Goal: Information Seeking & Learning: Learn about a topic

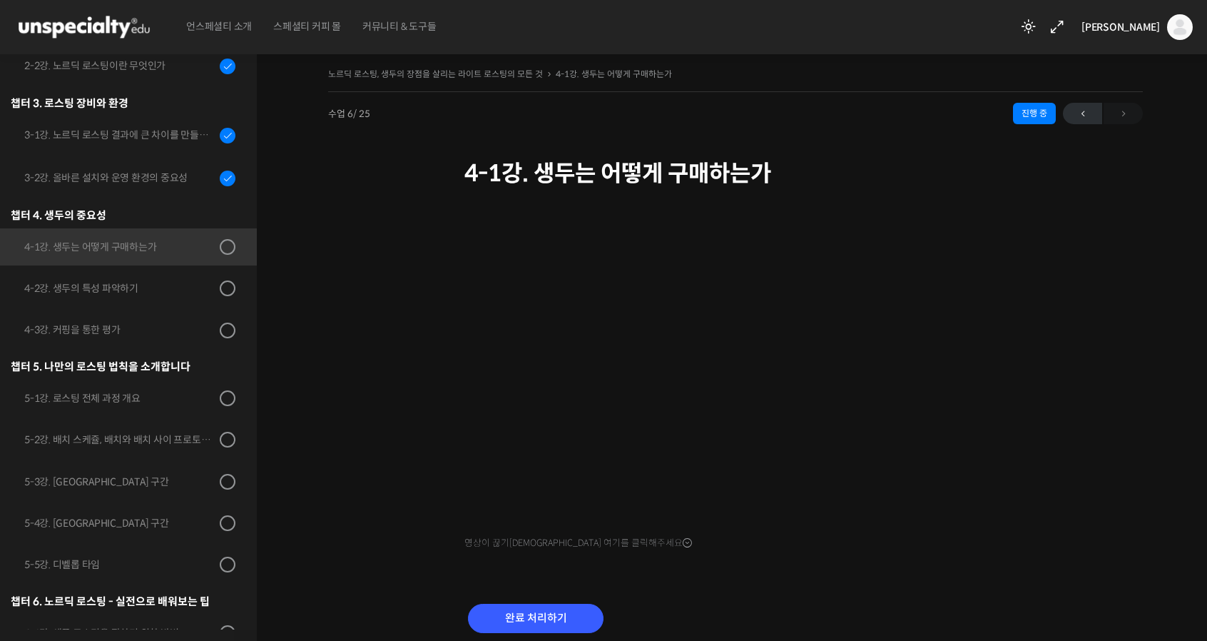
click at [1029, 559] on div "노르딕 로스팅, 생두의 장점을 살리는 라이트 로스팅의 모든 것 4-1강. 생두는 어떻게 구매하는가 진행 중 수업 6 / 25 진행 중 2026…" at bounding box center [735, 367] width 815 height 606
click at [532, 619] on input "완료 처리하기" at bounding box center [536, 617] width 136 height 29
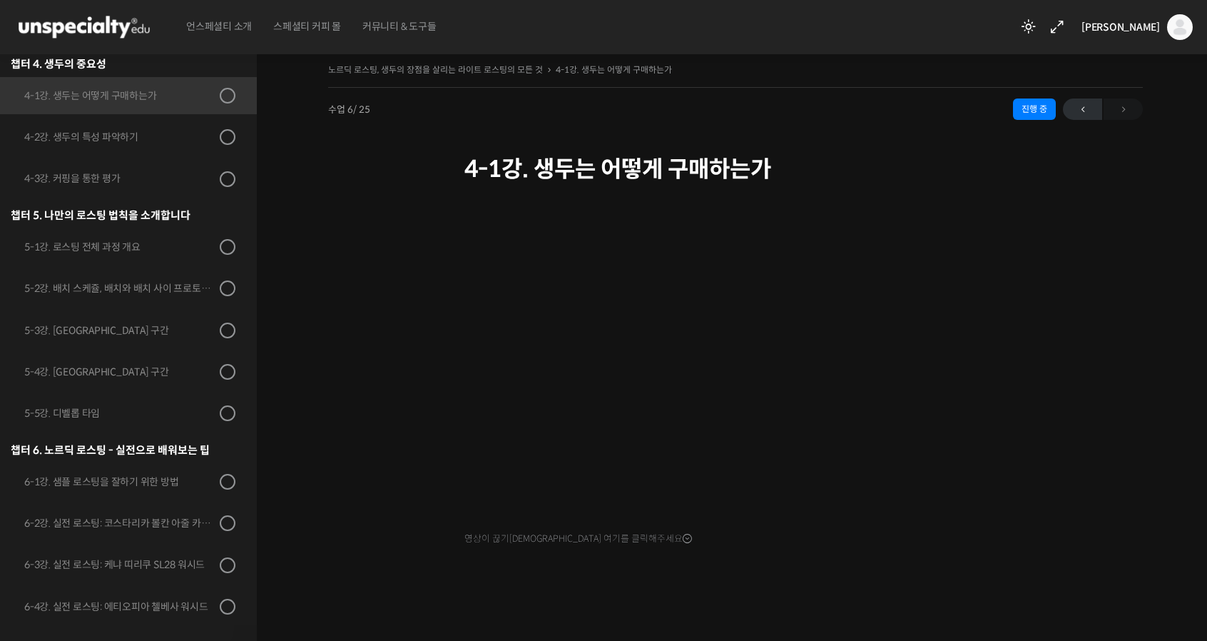
scroll to position [5, 0]
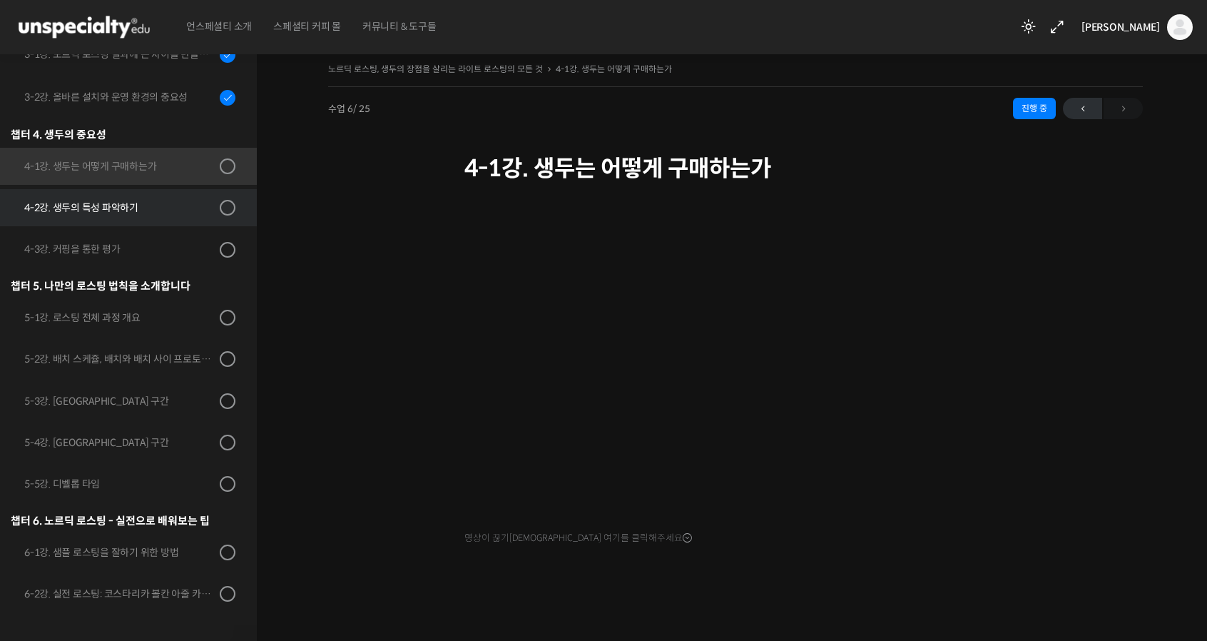
click at [121, 219] on link "4-2강. 생두의 특성 파악하기" at bounding box center [125, 207] width 264 height 37
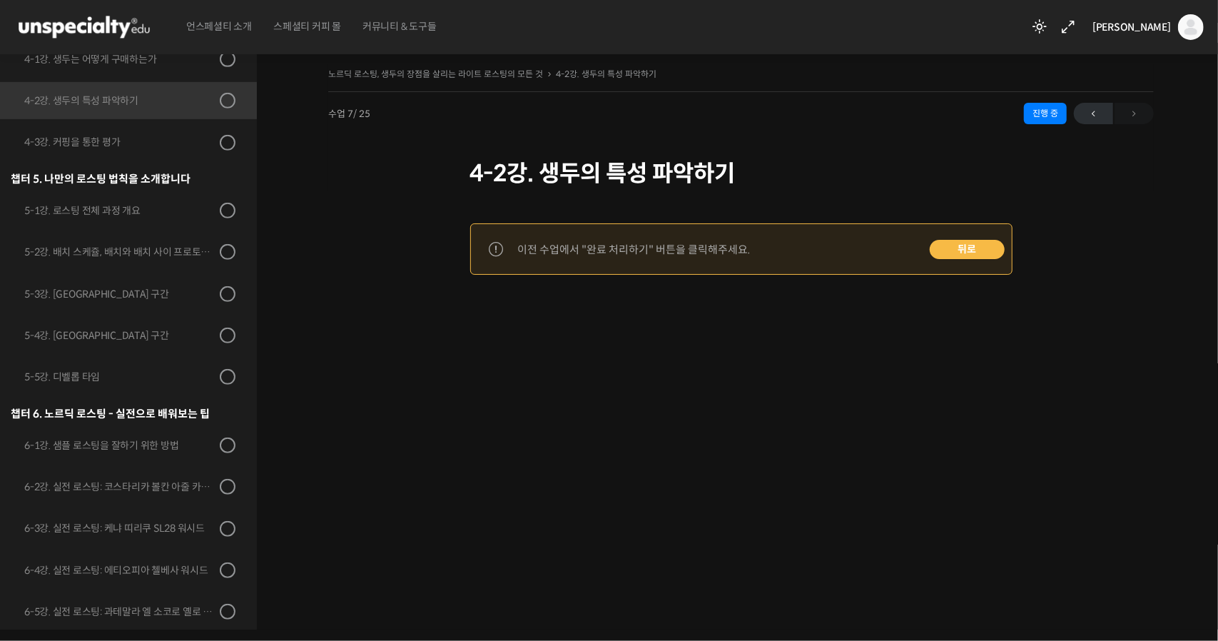
scroll to position [543, 0]
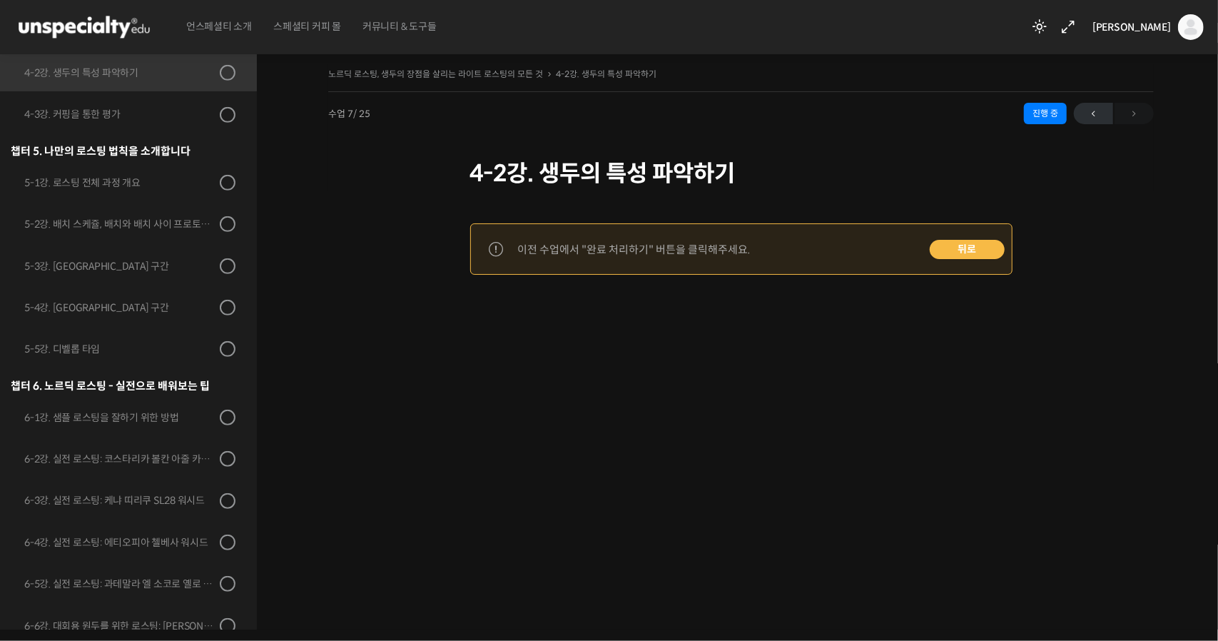
click at [974, 256] on link "뒤로" at bounding box center [966, 250] width 75 height 20
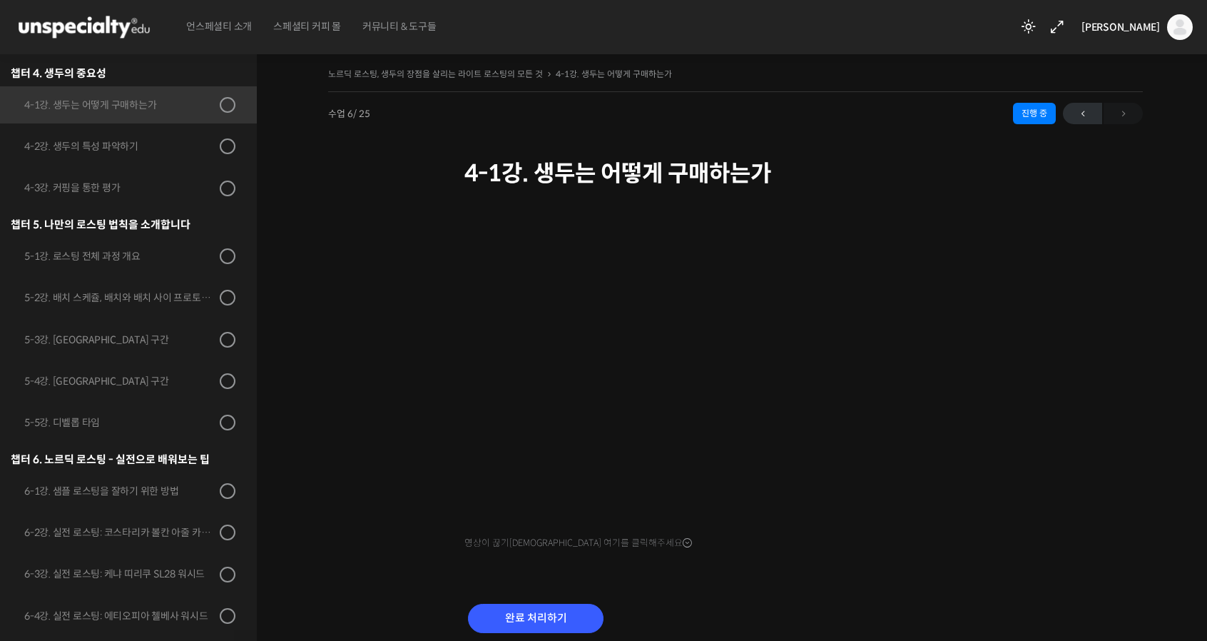
scroll to position [474, 0]
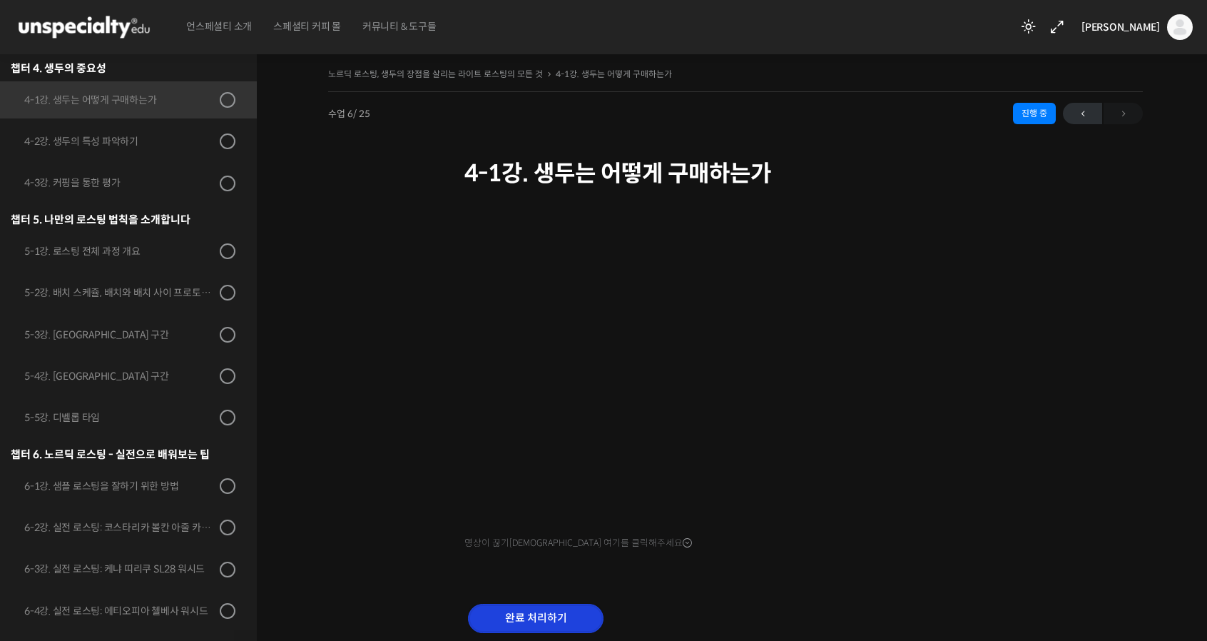
click at [524, 613] on input "완료 처리하기" at bounding box center [536, 617] width 136 height 29
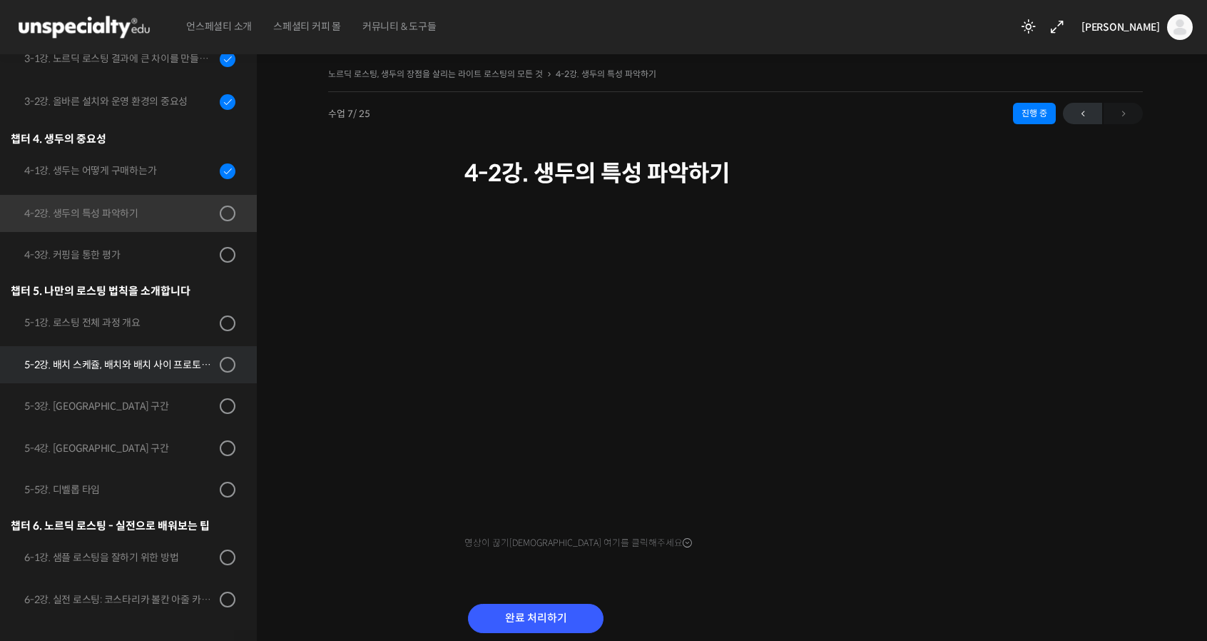
scroll to position [401, 0]
